Goal: Task Accomplishment & Management: Complete application form

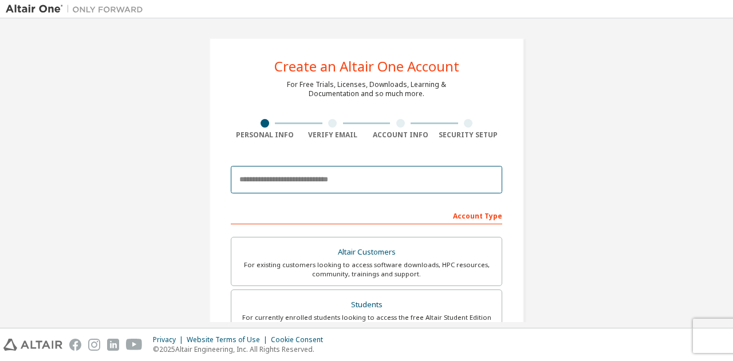
click at [327, 181] on body "Create an Altair One Account For Free Trials, Licenses, Downloads, Learning & D…" at bounding box center [366, 180] width 733 height 361
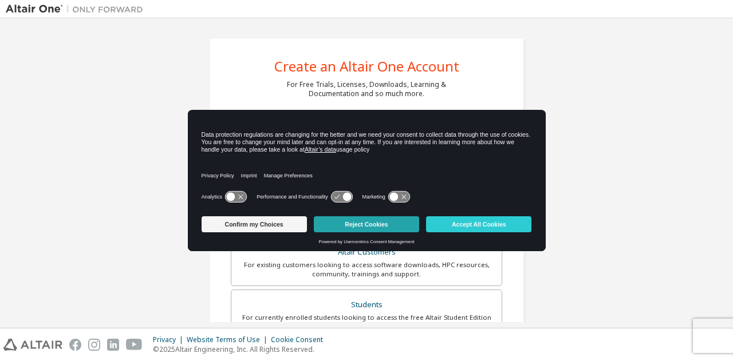
click at [385, 228] on button "Reject Cookies" at bounding box center [366, 224] width 105 height 16
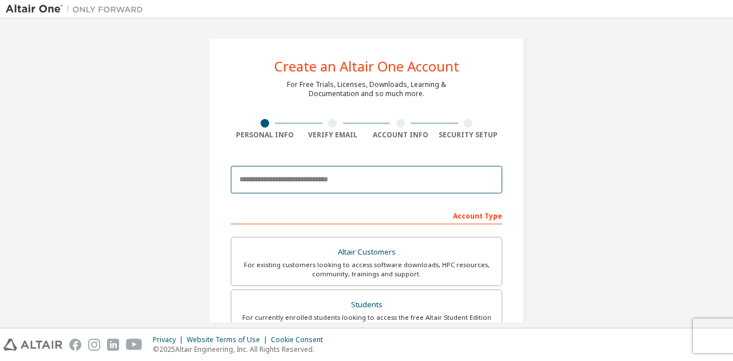
click at [374, 177] on input "email" at bounding box center [366, 179] width 271 height 27
type input "**********"
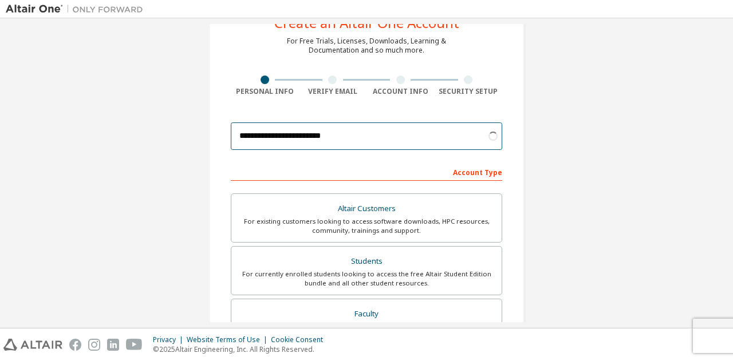
scroll to position [57, 0]
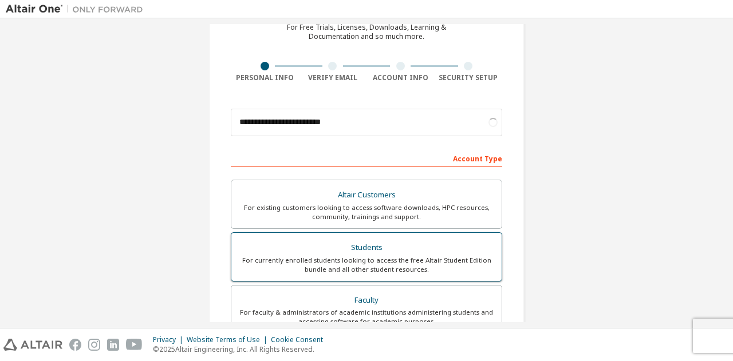
click at [405, 255] on div "Students" at bounding box center [366, 248] width 256 height 16
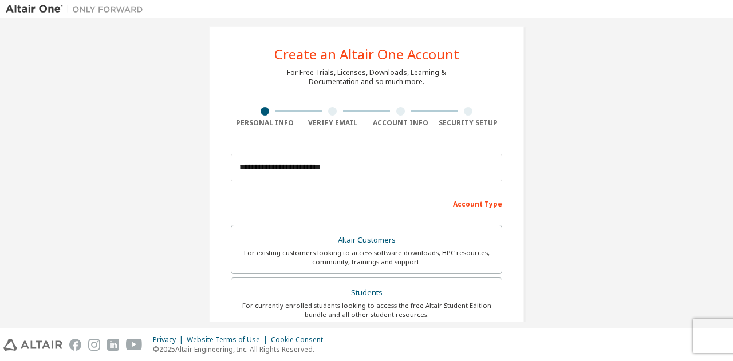
scroll to position [0, 0]
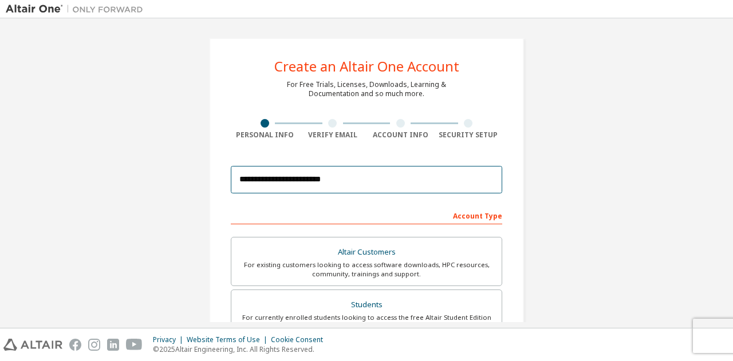
click at [468, 181] on input "**********" at bounding box center [366, 179] width 271 height 27
click at [307, 180] on input "**********" at bounding box center [366, 179] width 271 height 27
click at [337, 182] on input "email" at bounding box center [366, 179] width 271 height 27
type input "**********"
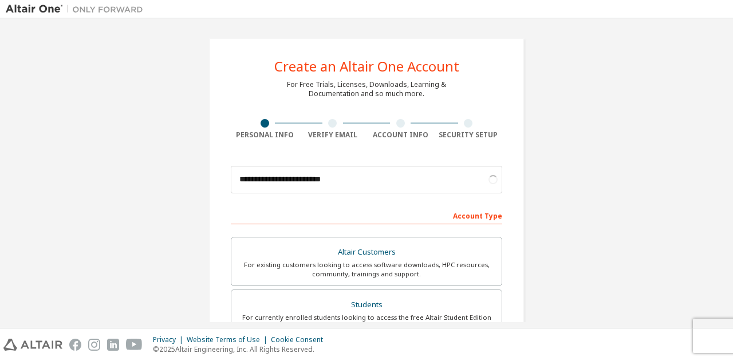
drag, startPoint x: 668, startPoint y: 296, endPoint x: 665, endPoint y: 289, distance: 7.7
click at [668, 296] on div "**********" at bounding box center [366, 327] width 721 height 606
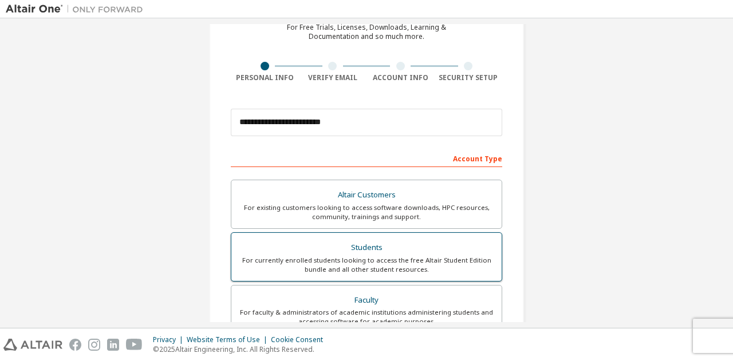
click at [385, 263] on div "For currently enrolled students looking to access the free Altair Student Editi…" at bounding box center [366, 265] width 256 height 18
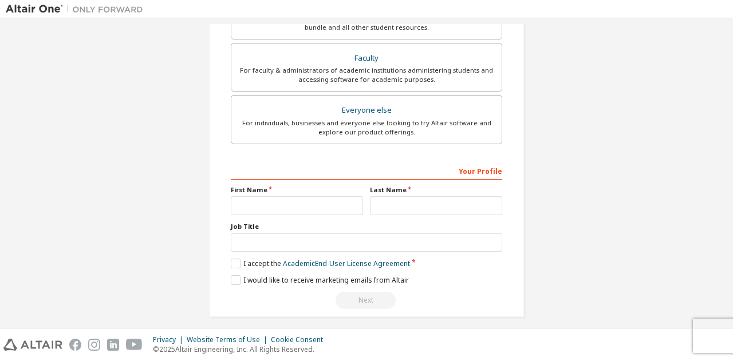
scroll to position [308, 0]
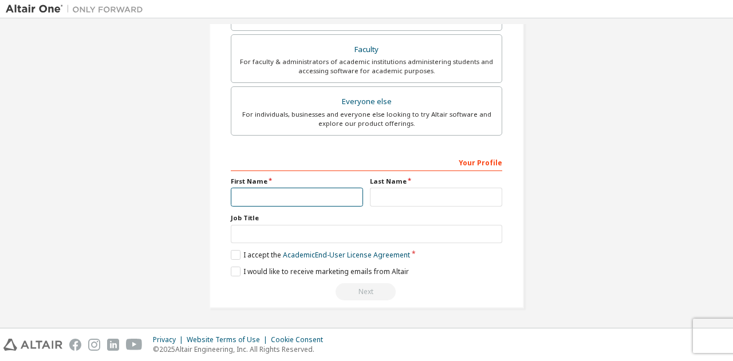
click at [343, 196] on input "text" at bounding box center [297, 197] width 132 height 19
type input "*"
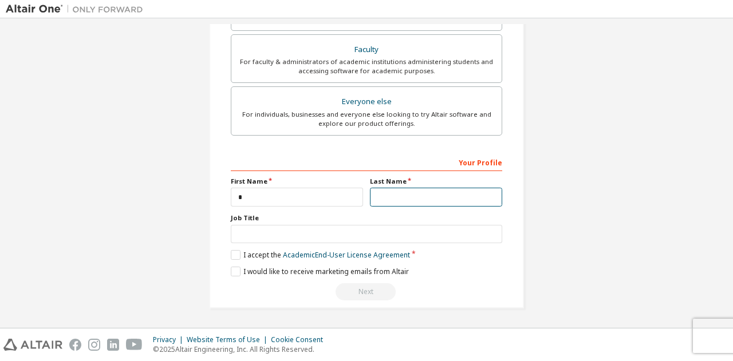
click at [381, 196] on input "text" at bounding box center [436, 197] width 132 height 19
type input "**"
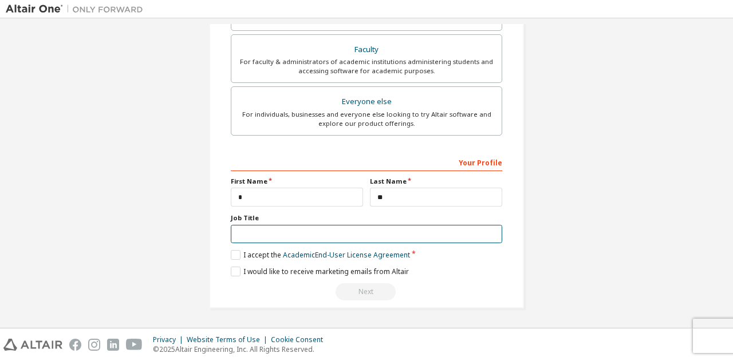
click at [384, 239] on input "text" at bounding box center [366, 234] width 271 height 19
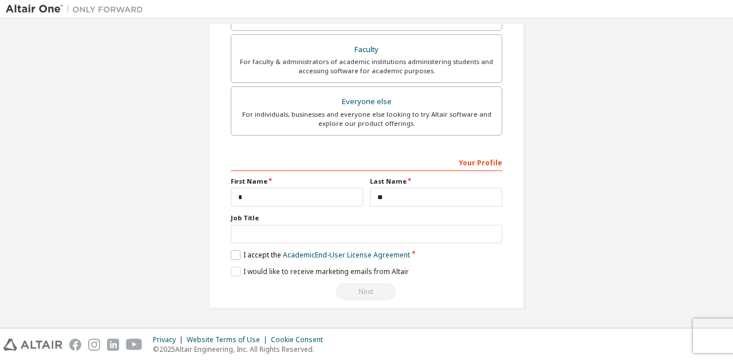
click at [236, 252] on label "I accept the Academic End-User License Agreement" at bounding box center [320, 255] width 179 height 10
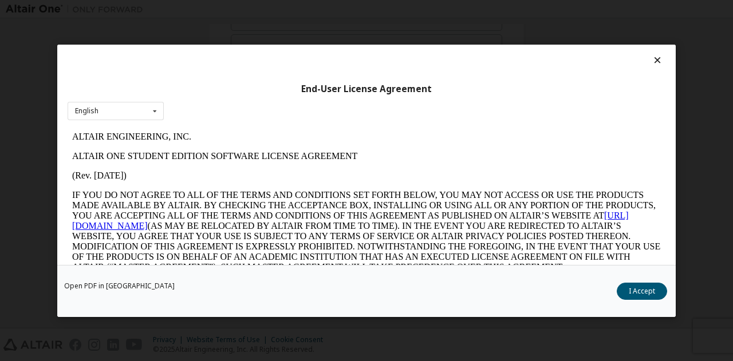
scroll to position [0, 0]
click at [154, 110] on icon at bounding box center [155, 111] width 14 height 18
click at [648, 285] on button "I Accept" at bounding box center [642, 290] width 50 height 17
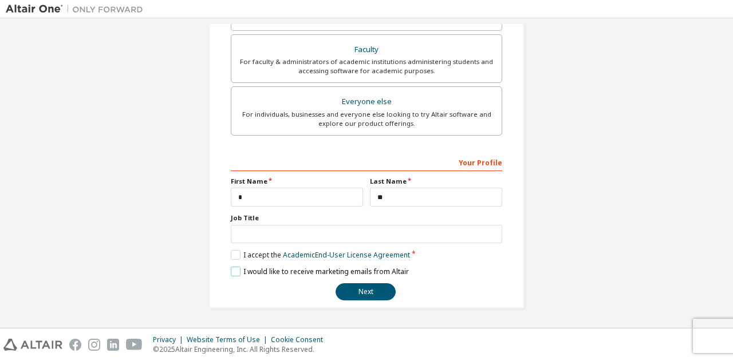
click at [235, 271] on label "I would like to receive marketing emails from Altair" at bounding box center [320, 272] width 178 height 10
click at [361, 288] on button "Next" at bounding box center [365, 291] width 60 height 17
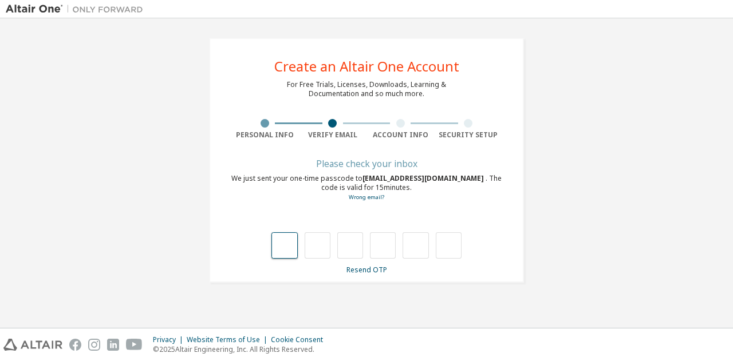
click at [285, 243] on input "text" at bounding box center [284, 245] width 26 height 26
click at [319, 249] on input "text" at bounding box center [318, 245] width 26 height 26
click at [351, 250] on input "text" at bounding box center [350, 245] width 26 height 26
click at [289, 252] on input "text" at bounding box center [284, 245] width 26 height 26
type input "*"
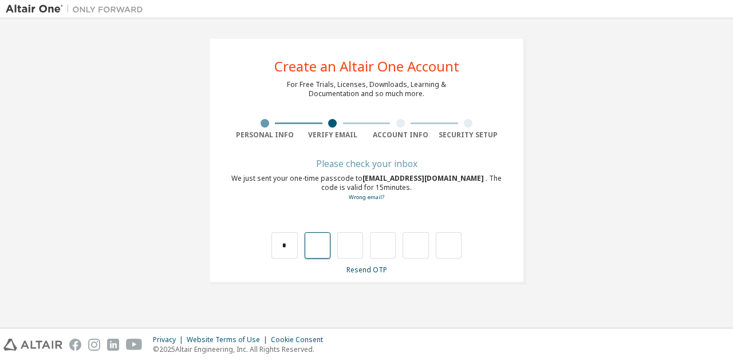
type input "*"
